Goal: Transaction & Acquisition: Register for event/course

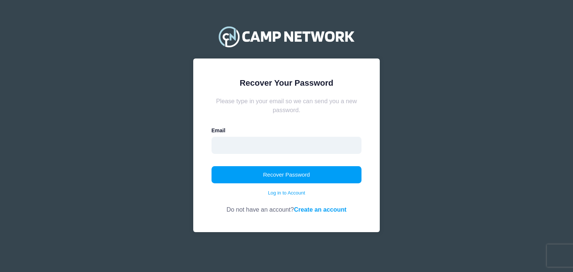
click at [262, 141] on input "email" at bounding box center [287, 145] width 150 height 17
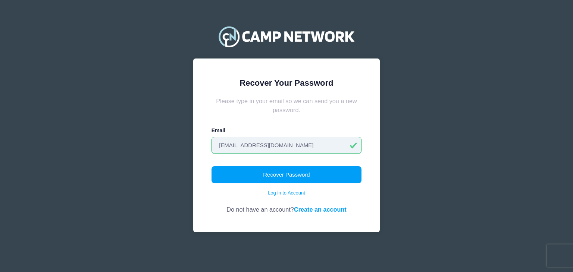
type input "dbrady77@gmail.com"
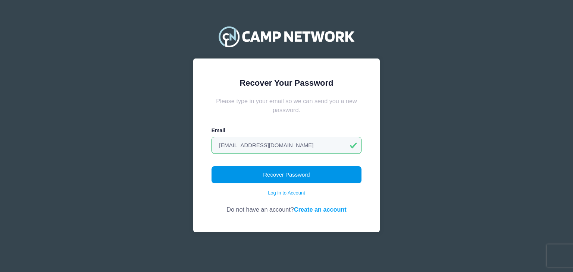
click at [295, 177] on button "Recover Password" at bounding box center [287, 174] width 150 height 17
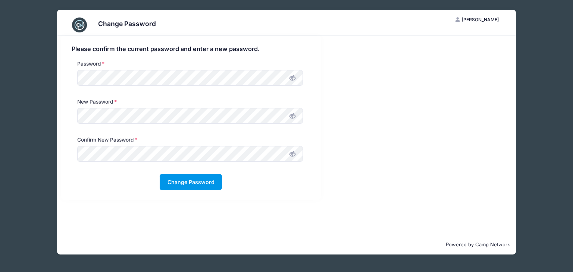
click at [186, 188] on button "Change Password" at bounding box center [191, 182] width 62 height 16
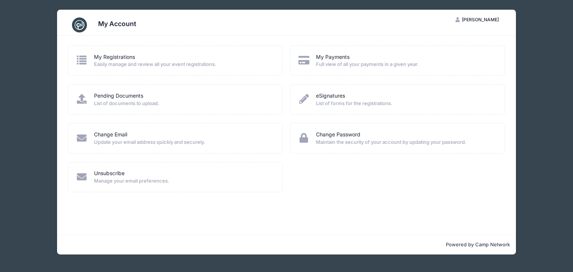
click at [111, 61] on span "Easily manage and review all your event registrations." at bounding box center [183, 64] width 179 height 7
click at [76, 59] on icon at bounding box center [82, 60] width 12 height 10
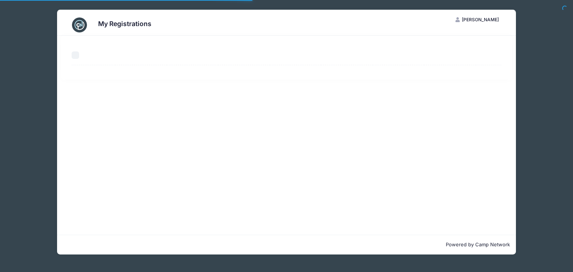
select select "50"
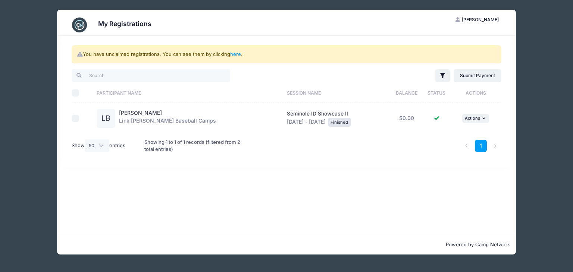
click at [295, 187] on div "You have unclaimed registrations. You can see them by clicking here . Filter Fi…" at bounding box center [286, 135] width 459 height 199
click at [287, 113] on span "Seminole ID Showcase II" at bounding box center [317, 113] width 61 height 6
click at [158, 121] on div "Lance Brady Link Jarrett Baseball Camps" at bounding box center [167, 118] width 97 height 19
click at [71, 118] on div "Filter Filter Options Show: Current Registrations Past Registratations Pending …" at bounding box center [286, 113] width 437 height 90
click at [76, 118] on input "checkbox" at bounding box center [75, 118] width 7 height 7
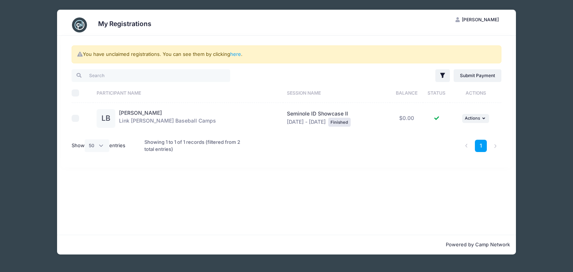
checkbox input "true"
click at [482, 118] on icon "button" at bounding box center [484, 118] width 4 height 4
click at [444, 152] on link "View Attachments" at bounding box center [450, 149] width 68 height 14
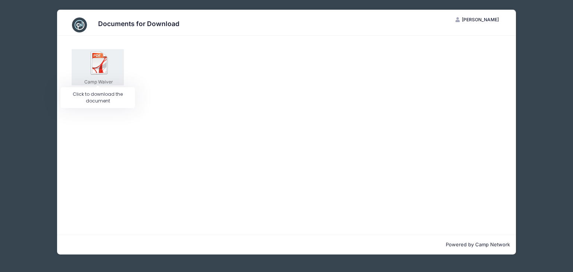
click at [98, 67] on img at bounding box center [100, 63] width 24 height 24
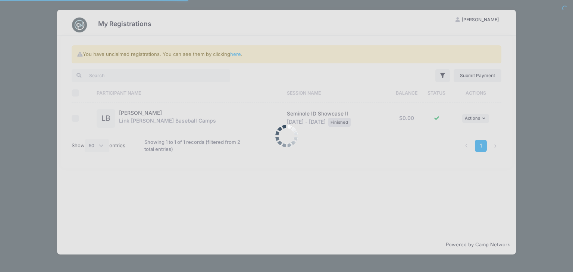
select select "50"
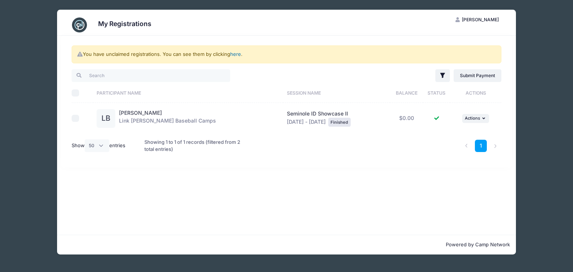
click at [236, 54] on link "here" at bounding box center [235, 54] width 11 height 6
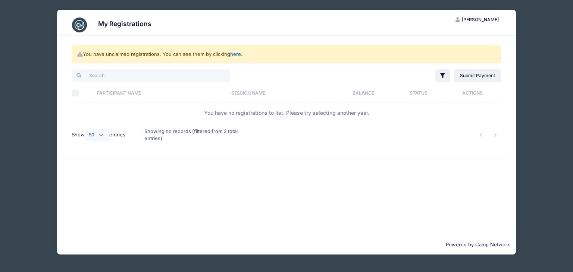
click at [236, 54] on link "here" at bounding box center [235, 54] width 11 height 6
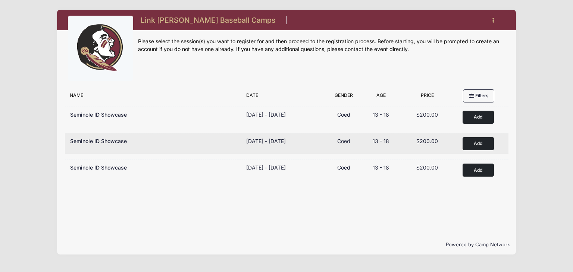
click at [476, 144] on button "Add to Cart" at bounding box center [478, 143] width 31 height 13
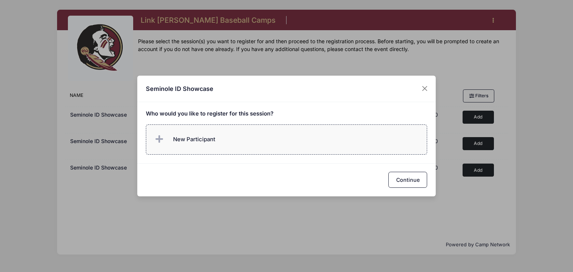
click at [212, 148] on label "New Participant" at bounding box center [287, 140] width 282 height 30
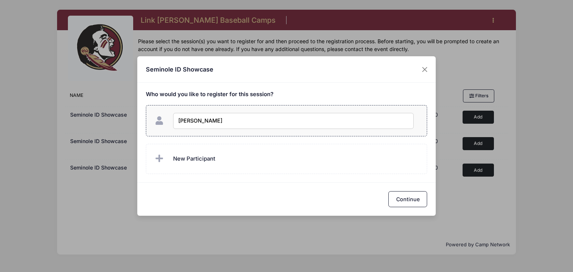
type input "Lance Brady"
checkbox input "true"
click at [407, 198] on button "Continue" at bounding box center [407, 199] width 39 height 16
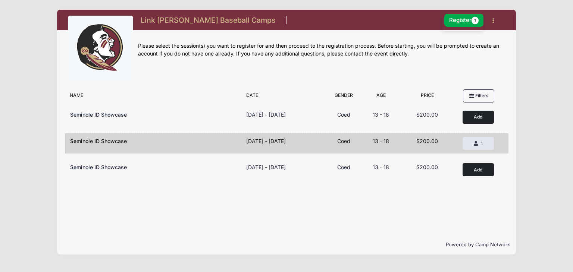
click at [530, 166] on div "Link Jarrett Baseball Camps 1 Session $200.00 Register 1 My Account Logout" at bounding box center [286, 132] width 551 height 265
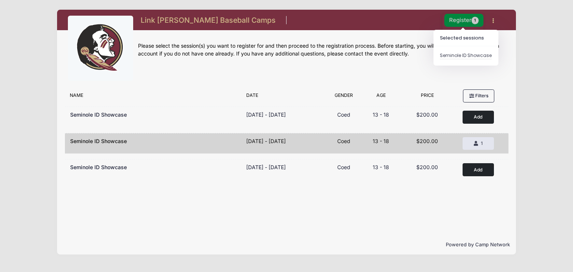
click at [465, 24] on button "Register 1" at bounding box center [464, 20] width 40 height 13
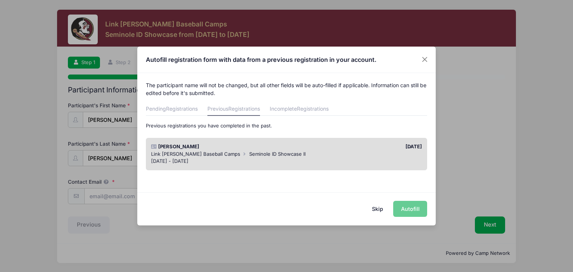
click at [231, 112] on link "Previous Registrations" at bounding box center [233, 109] width 53 height 13
click at [414, 210] on div "Skip Autofill" at bounding box center [286, 209] width 298 height 33
click at [310, 150] on div "07/01/2024" at bounding box center [356, 146] width 139 height 7
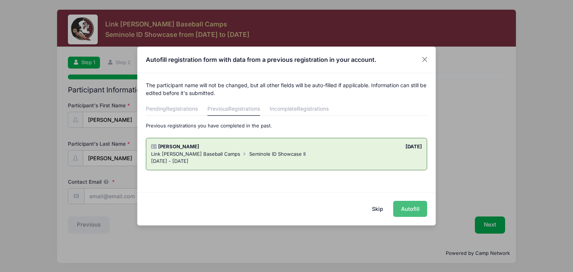
click at [418, 210] on button "Autofill" at bounding box center [410, 209] width 34 height 16
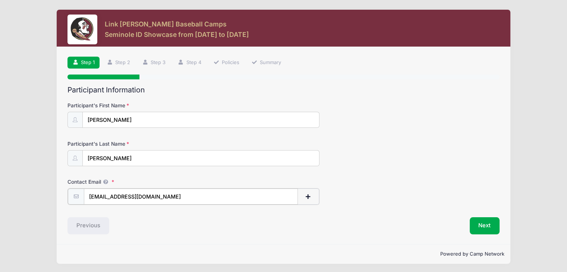
drag, startPoint x: 175, startPoint y: 198, endPoint x: 30, endPoint y: 187, distance: 145.9
click at [30, 187] on div "Link Jarrett Baseball Camps Seminole ID Showcase from 11/08 to 11/08/2025 Exit …" at bounding box center [283, 137] width 545 height 274
type input "[EMAIL_ADDRESS][DOMAIN_NAME]"
click at [484, 226] on button "Next" at bounding box center [490, 225] width 30 height 17
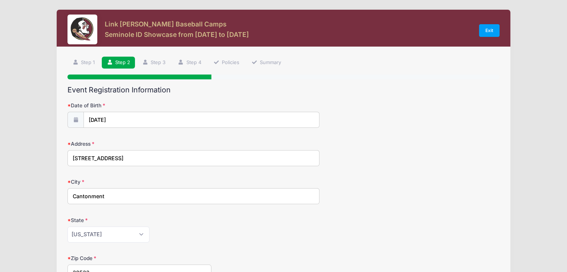
click at [42, 126] on div "Link Jarrett Baseball Camps Seminole ID Showcase from 11/08 to 11/08/2025 Exit …" at bounding box center [283, 245] width 545 height 490
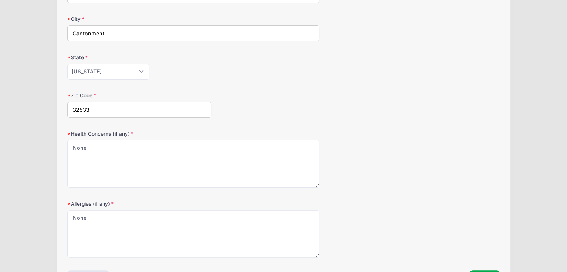
scroll to position [164, 0]
click at [33, 167] on div "Link Jarrett Baseball Camps Seminole ID Showcase from 11/08 to 11/08/2025 Exit …" at bounding box center [283, 81] width 545 height 490
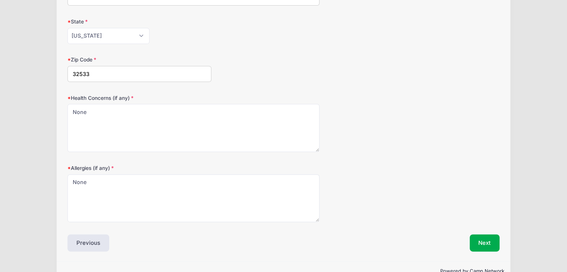
scroll to position [216, 0]
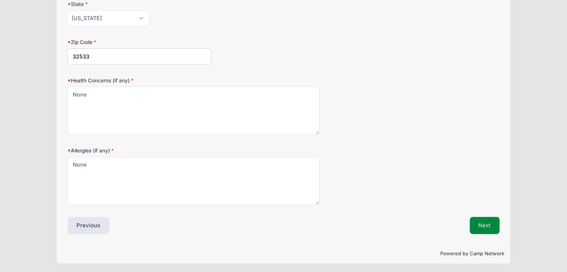
click at [484, 229] on button "Next" at bounding box center [485, 225] width 30 height 17
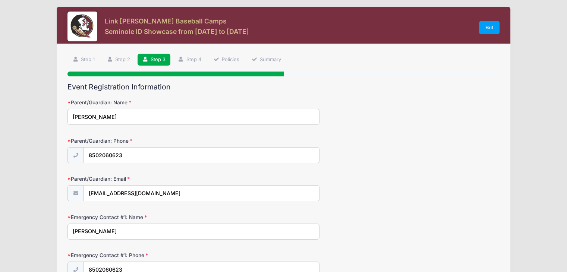
scroll to position [0, 0]
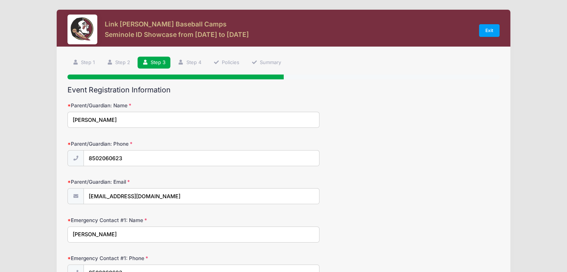
click at [381, 113] on div "Parent/Guardian: Name Daniel Brady" at bounding box center [284, 115] width 432 height 26
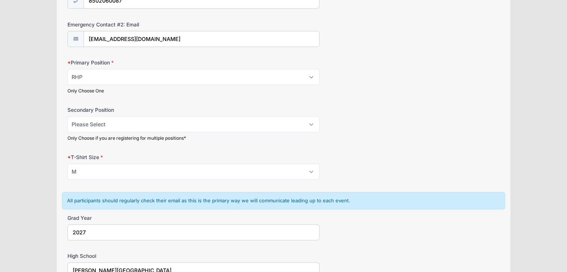
scroll to position [388, 0]
click at [320, 126] on div "Secondary Position Please Select RHP LHP C 1B 2B 3B SS OF Only Choose if you ar…" at bounding box center [284, 122] width 432 height 35
click at [310, 121] on select "Please Select RHP LHP C 1B 2B 3B SS OF" at bounding box center [194, 123] width 252 height 16
select select "3B"
click at [68, 115] on select "Please Select RHP LHP C 1B 2B 3B SS OF" at bounding box center [194, 123] width 252 height 16
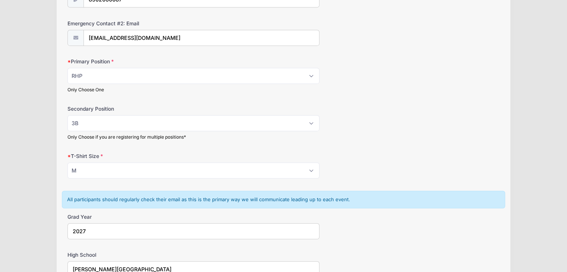
click at [381, 108] on div "Secondary Position Please Select RHP LHP C 1B 2B 3B SS OF Only Choose if you ar…" at bounding box center [284, 122] width 432 height 35
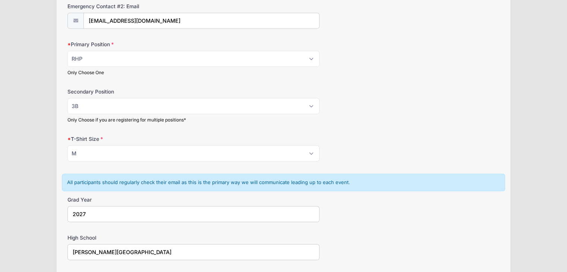
scroll to position [418, 0]
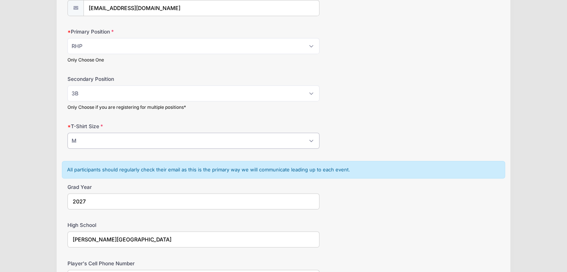
click at [309, 139] on select "Please Select YS YM YL YXL S M L XL XXL" at bounding box center [194, 141] width 252 height 16
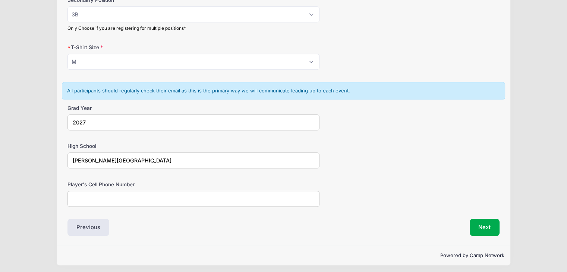
scroll to position [497, 0]
click at [97, 197] on input "Player's Cell Phone Number" at bounding box center [194, 199] width 252 height 16
type input "850-530-1386"
click at [485, 227] on button "Next" at bounding box center [485, 227] width 30 height 17
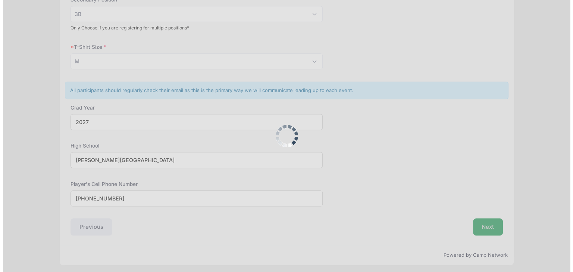
scroll to position [0, 0]
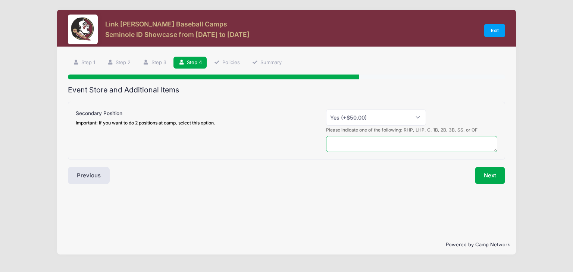
click at [377, 142] on textarea at bounding box center [412, 144] width 172 height 16
type textarea "3B"
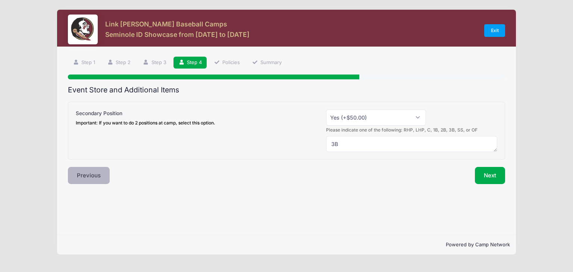
click at [92, 178] on button "Previous" at bounding box center [89, 175] width 42 height 17
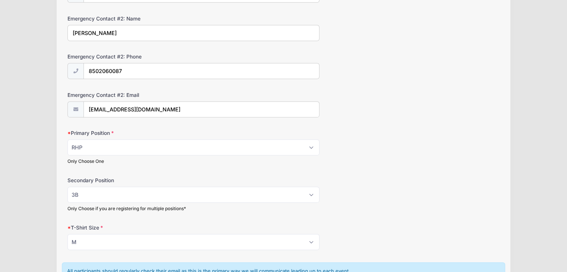
scroll to position [328, 0]
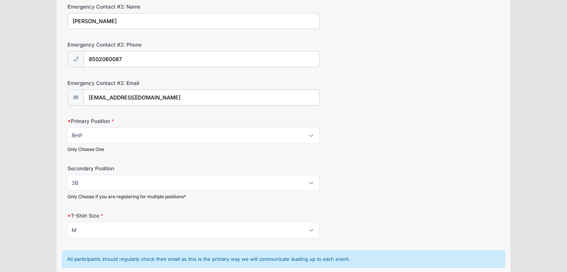
click at [399, 182] on div "Secondary Position Please Select RHP LHP C 1B 2B 3B SS OF Only Choose if you ar…" at bounding box center [284, 182] width 432 height 35
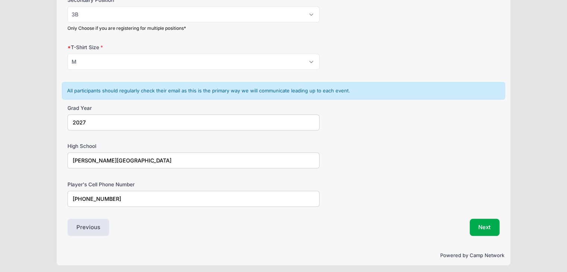
scroll to position [497, 0]
click at [484, 224] on button "Next" at bounding box center [485, 227] width 30 height 17
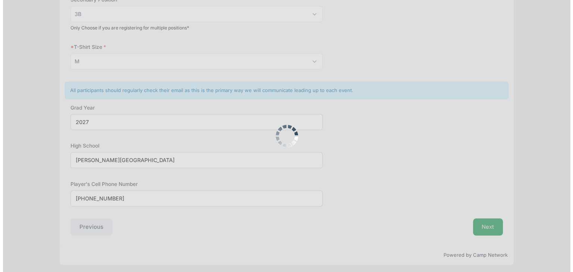
scroll to position [0, 0]
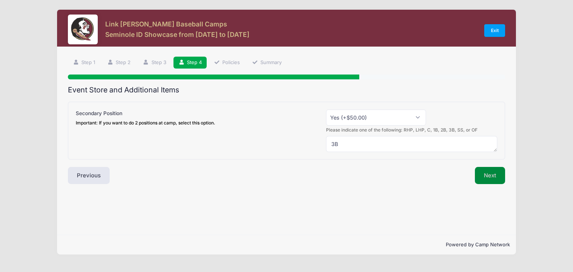
click at [491, 178] on button "Next" at bounding box center [490, 175] width 30 height 17
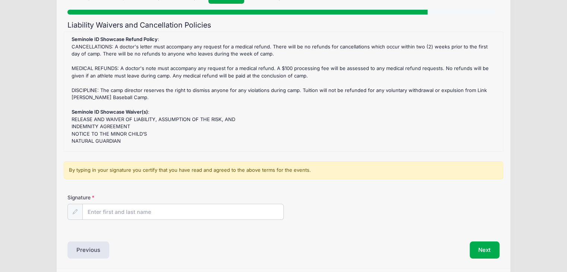
scroll to position [75, 0]
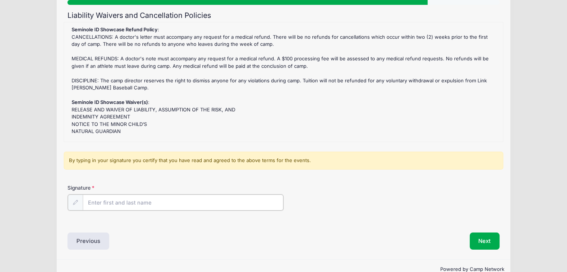
click at [141, 207] on input "Signature" at bounding box center [183, 203] width 201 height 16
type input "Daniel Brady"
click at [355, 199] on div "Signature Daniel Brady" at bounding box center [284, 197] width 432 height 26
click at [481, 240] on button "Next" at bounding box center [485, 240] width 30 height 17
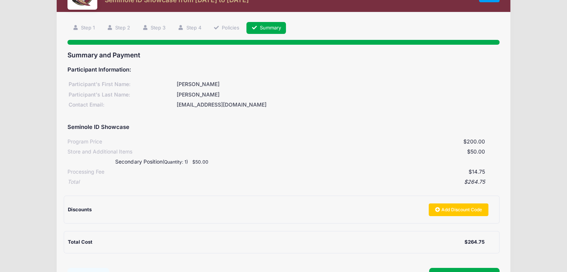
scroll to position [0, 0]
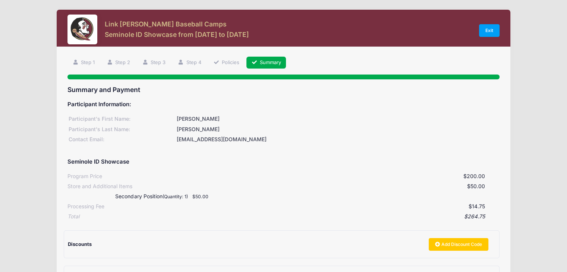
click at [522, 128] on div "Link Jarrett Baseball Camps Seminole ID Showcase from 11/08 to 11/08/2025 Exit …" at bounding box center [283, 187] width 545 height 374
click at [404, 105] on h5 "Participant Information:" at bounding box center [284, 104] width 432 height 7
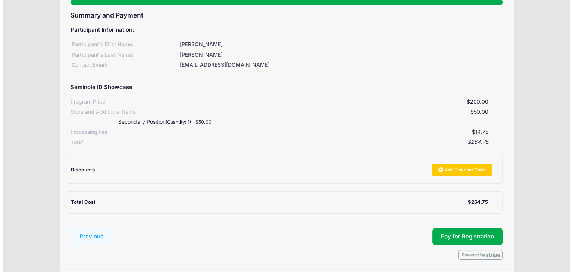
scroll to position [90, 0]
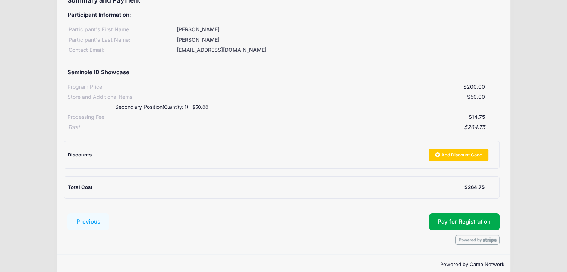
click at [378, 185] on div "Total Cost" at bounding box center [266, 187] width 397 height 7
click at [451, 222] on button "Pay for Registration" at bounding box center [464, 221] width 71 height 17
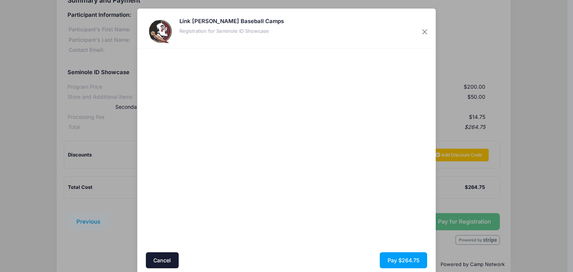
click at [317, 204] on div at bounding box center [358, 150] width 137 height 197
click at [397, 265] on button "Pay $264.75" at bounding box center [403, 261] width 47 height 16
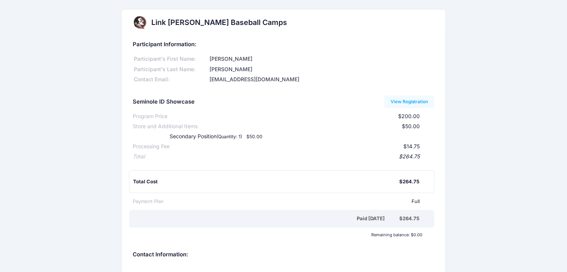
click at [537, 104] on div "Link [PERSON_NAME] Baseball Camps Participant Information: Participant's First …" at bounding box center [283, 171] width 567 height 323
click at [509, 121] on div "Link [PERSON_NAME] Baseball Camps Participant Information: Participant's First …" at bounding box center [283, 171] width 567 height 323
